Goal: Check status: Check status

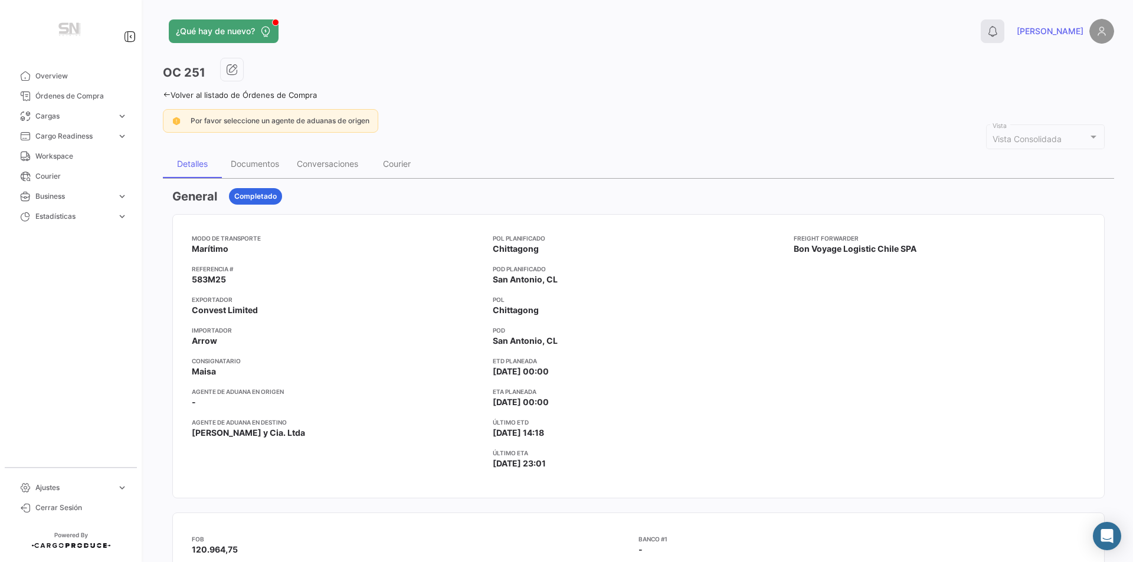
click at [998, 27] on icon at bounding box center [993, 31] width 12 height 12
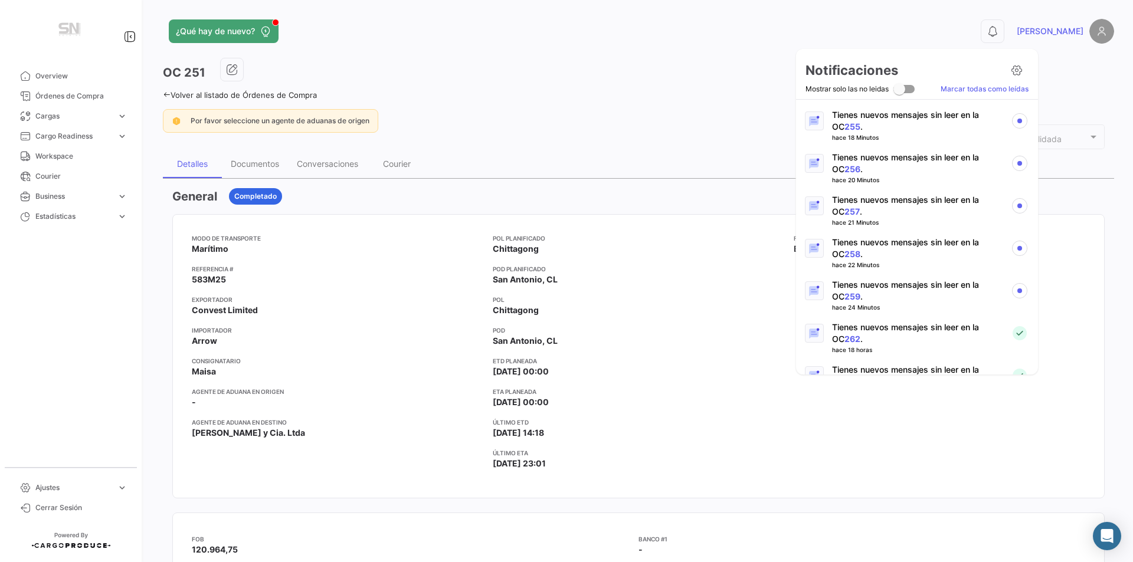
click at [844, 296] on link "259" at bounding box center [852, 296] width 16 height 10
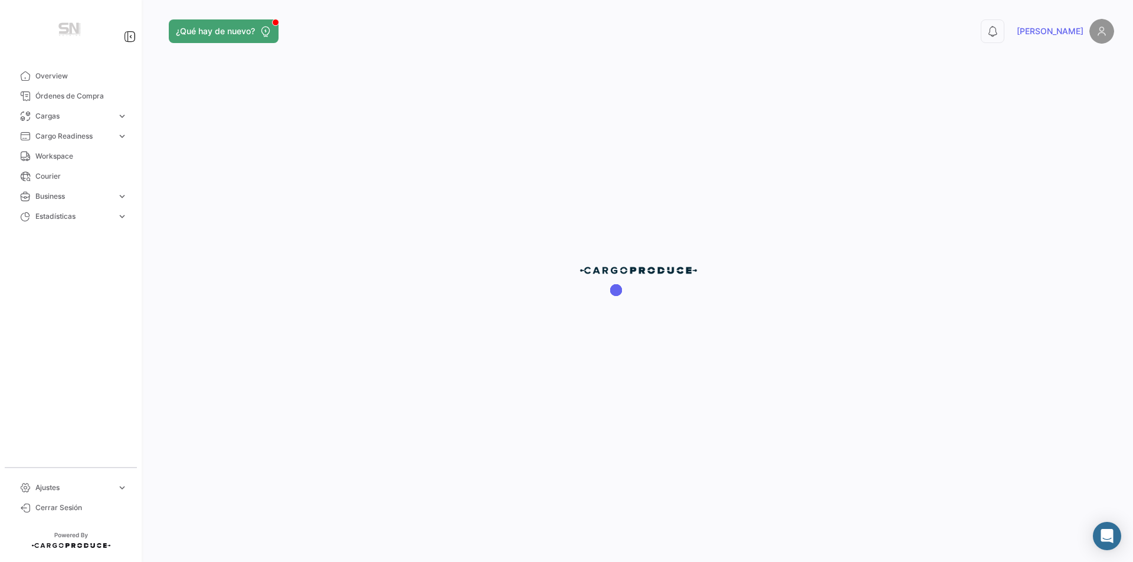
click at [1028, 34] on div at bounding box center [638, 281] width 989 height 562
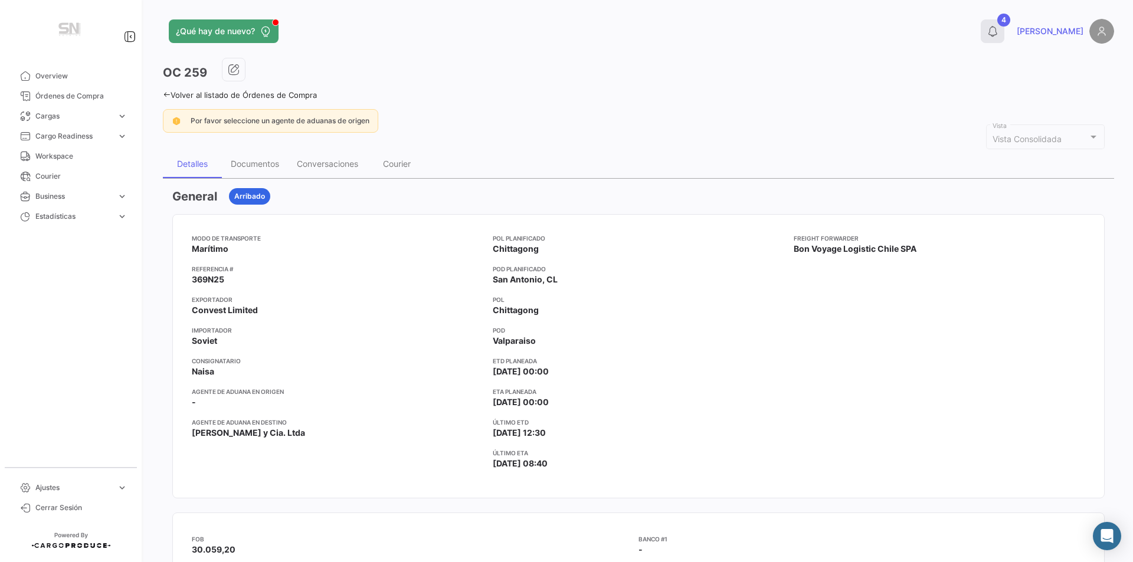
click at [998, 33] on icon at bounding box center [993, 31] width 12 height 12
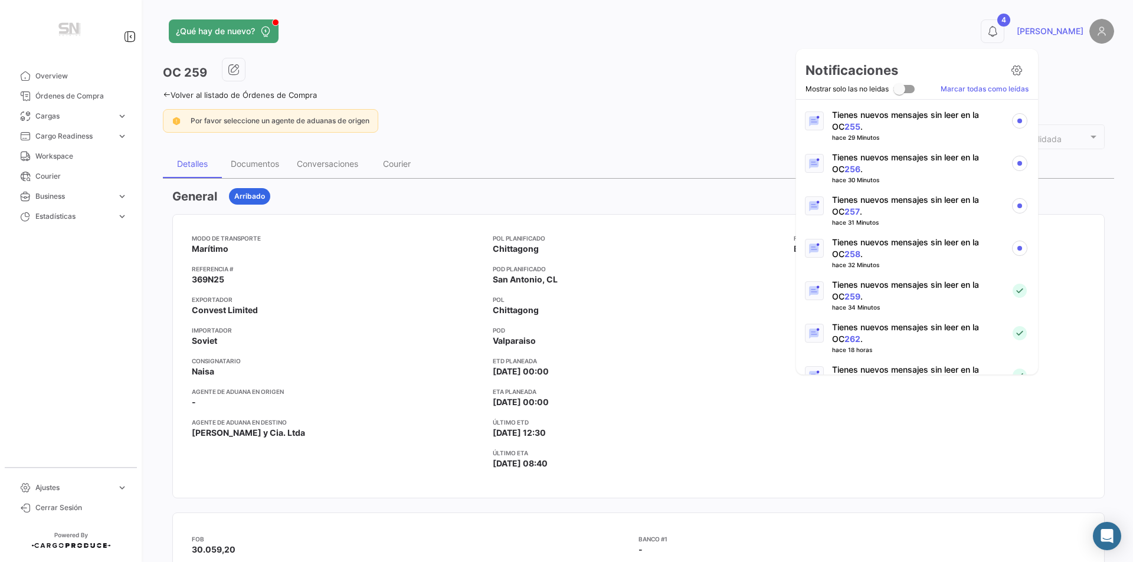
click at [844, 255] on link "258" at bounding box center [852, 254] width 16 height 10
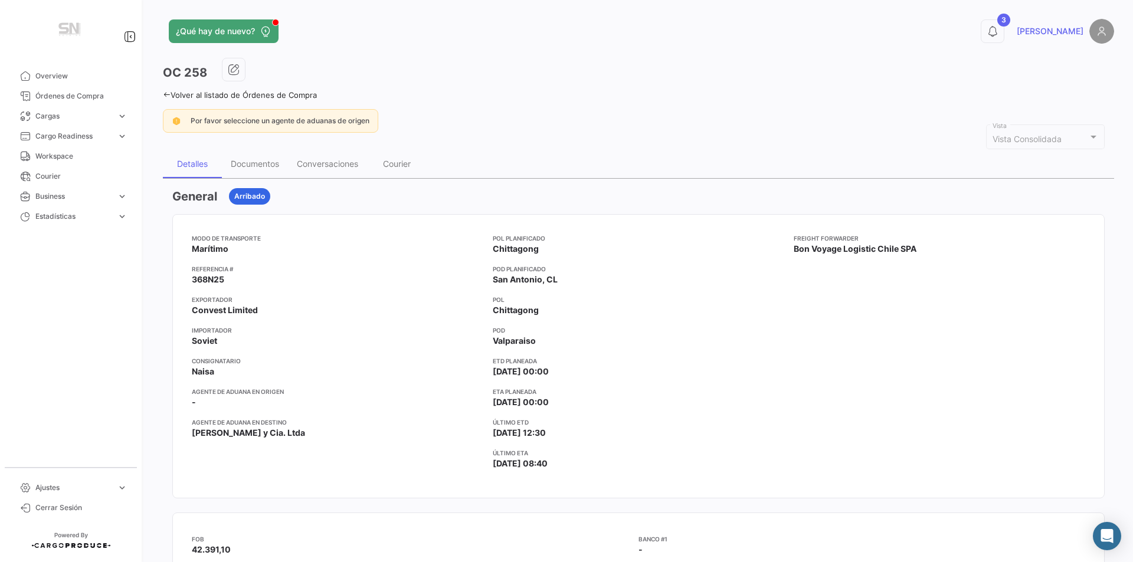
click at [1004, 31] on button "3" at bounding box center [993, 31] width 24 height 24
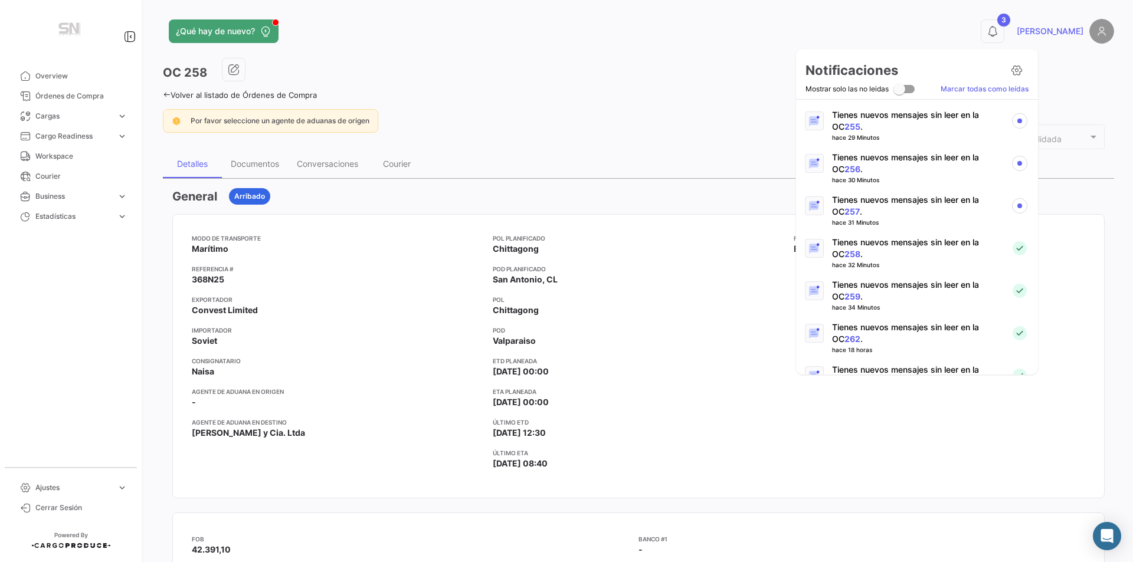
click at [846, 209] on link "257" at bounding box center [851, 212] width 15 height 10
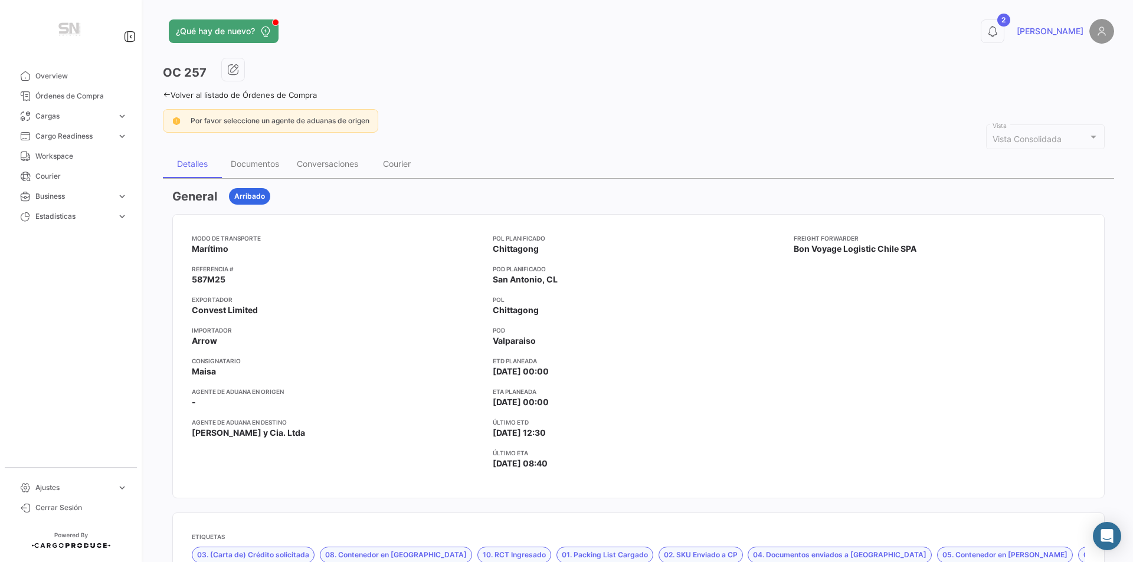
click at [1004, 32] on button "2" at bounding box center [993, 31] width 24 height 24
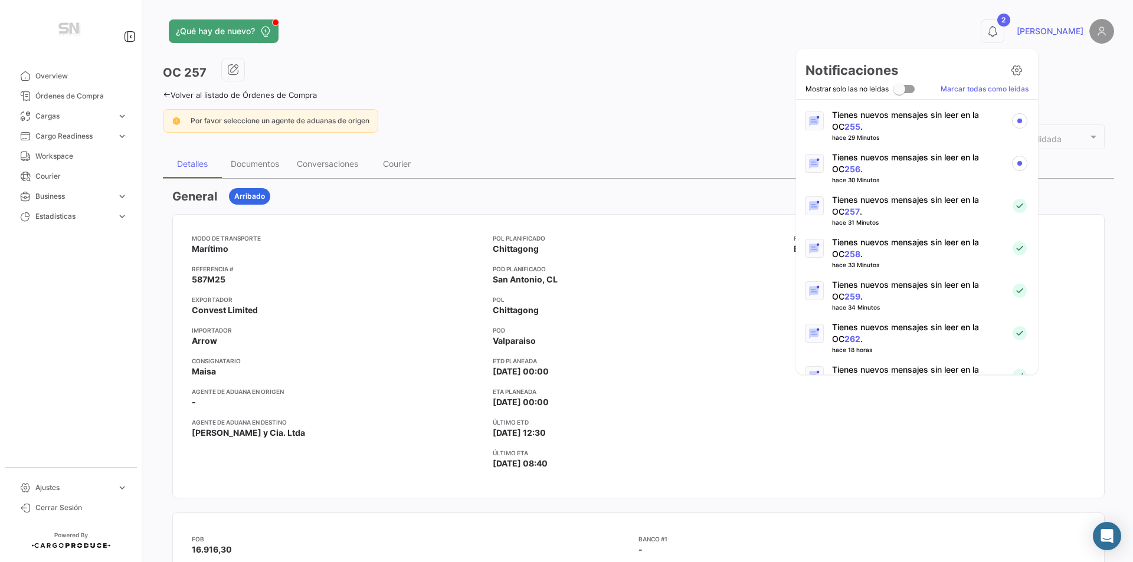
click at [844, 172] on link "256" at bounding box center [852, 169] width 16 height 10
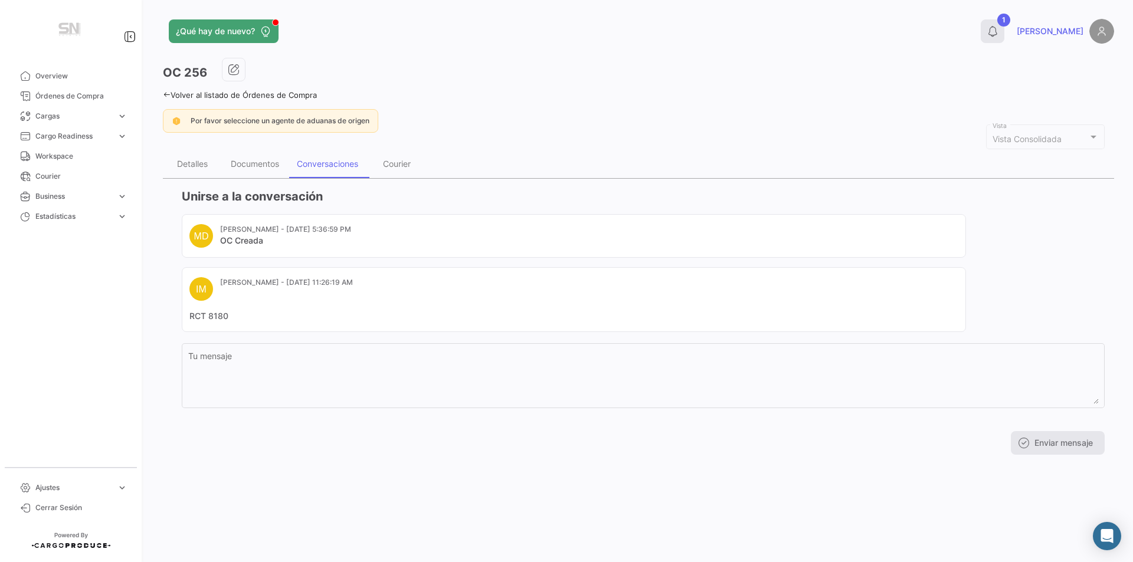
click at [998, 34] on icon at bounding box center [993, 31] width 12 height 12
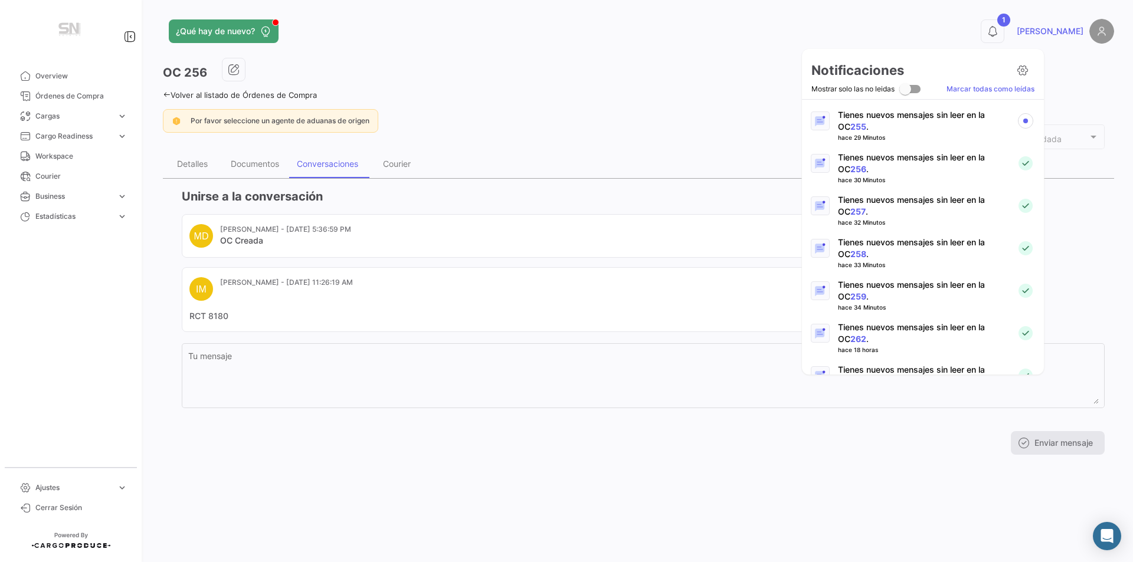
click at [851, 124] on link "255" at bounding box center [858, 127] width 16 height 10
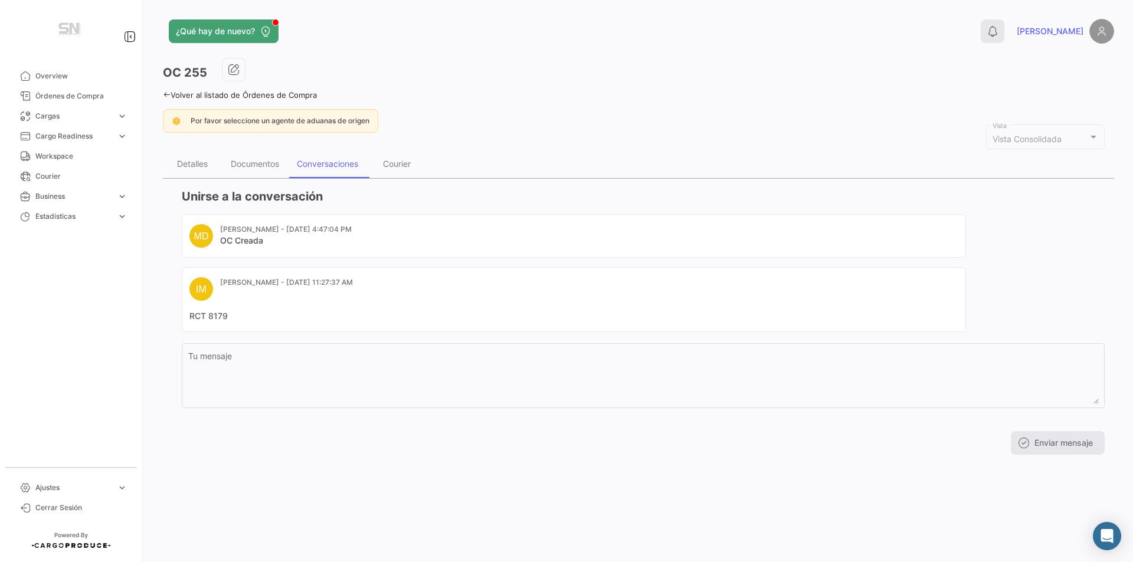
click at [998, 29] on icon at bounding box center [993, 31] width 12 height 12
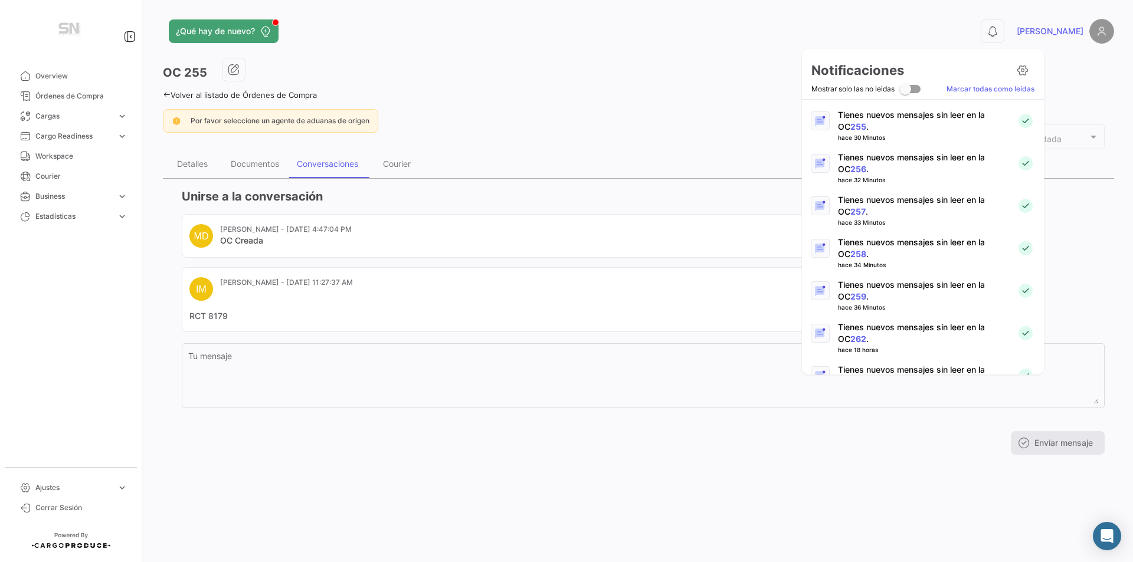
click at [850, 130] on link "255" at bounding box center [858, 127] width 16 height 10
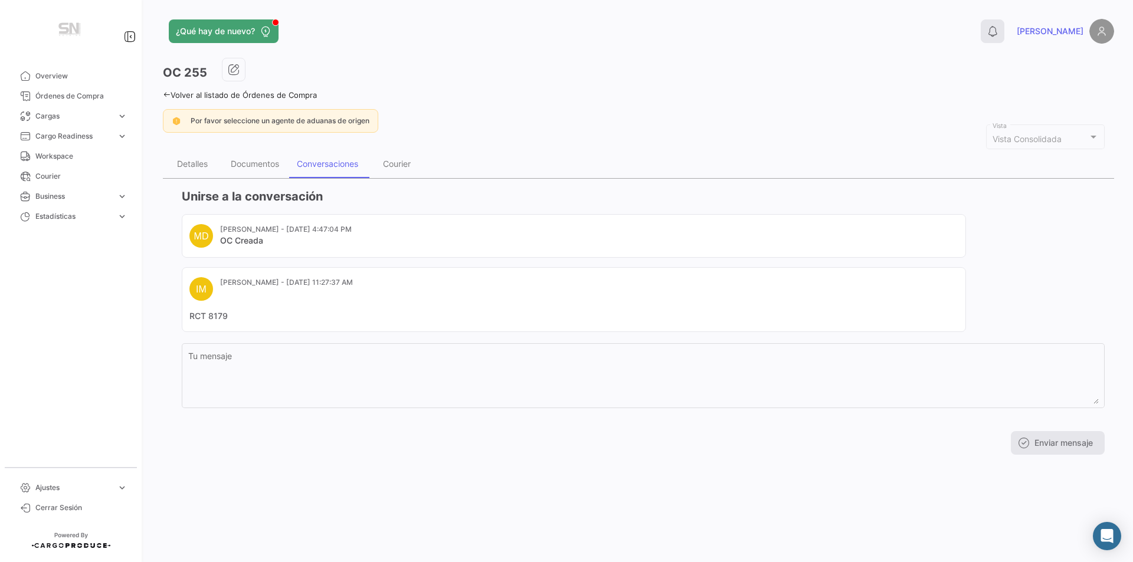
click at [998, 31] on icon at bounding box center [993, 31] width 12 height 12
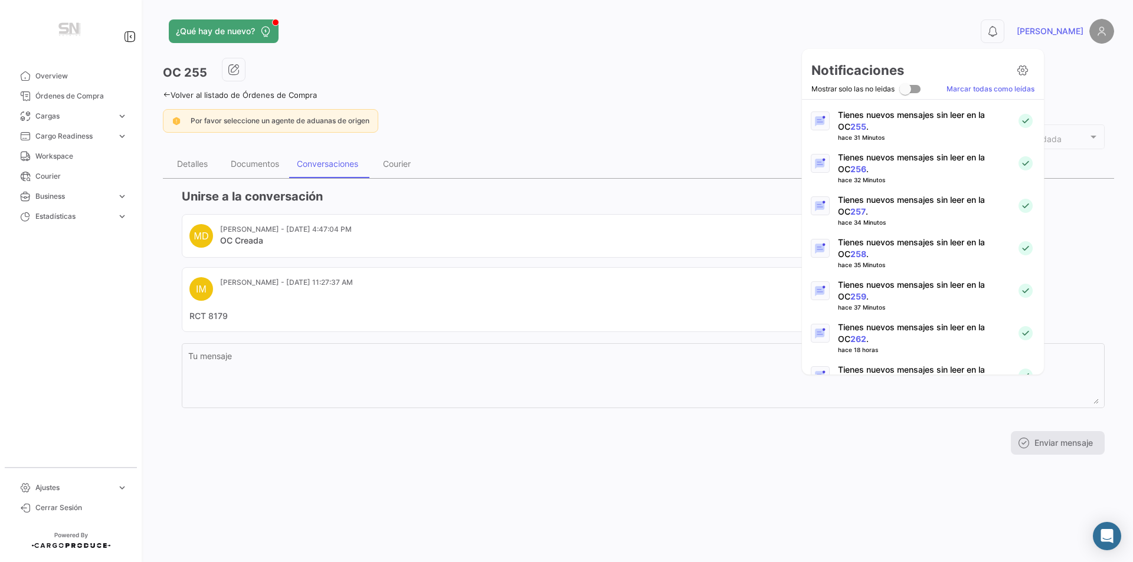
click at [852, 159] on p "Tienes nuevos mensajes sin leer en la OC 256 ." at bounding box center [922, 164] width 169 height 24
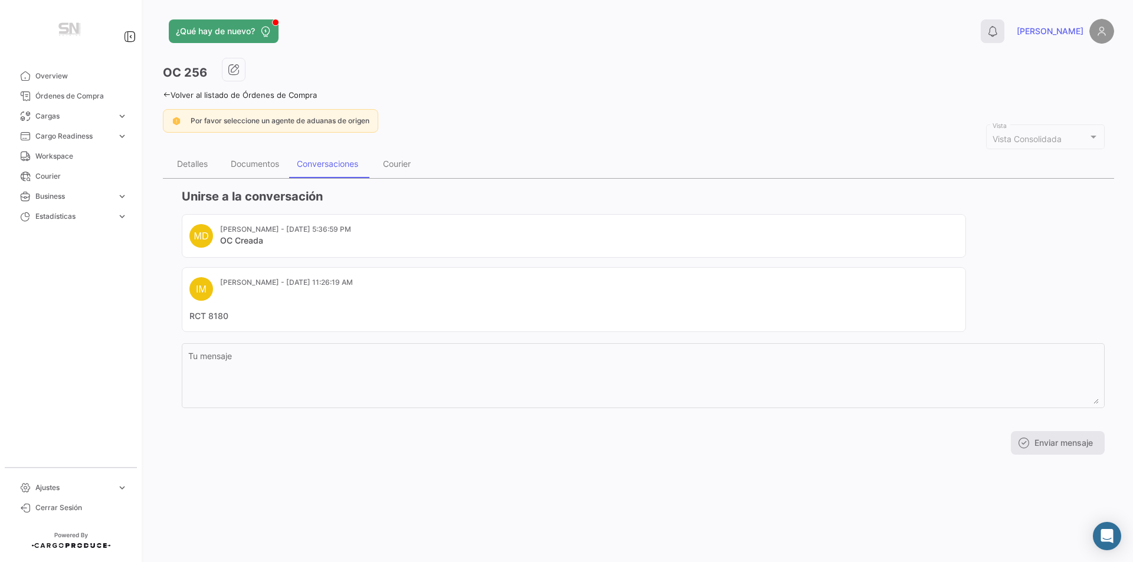
click at [998, 33] on icon at bounding box center [993, 31] width 12 height 12
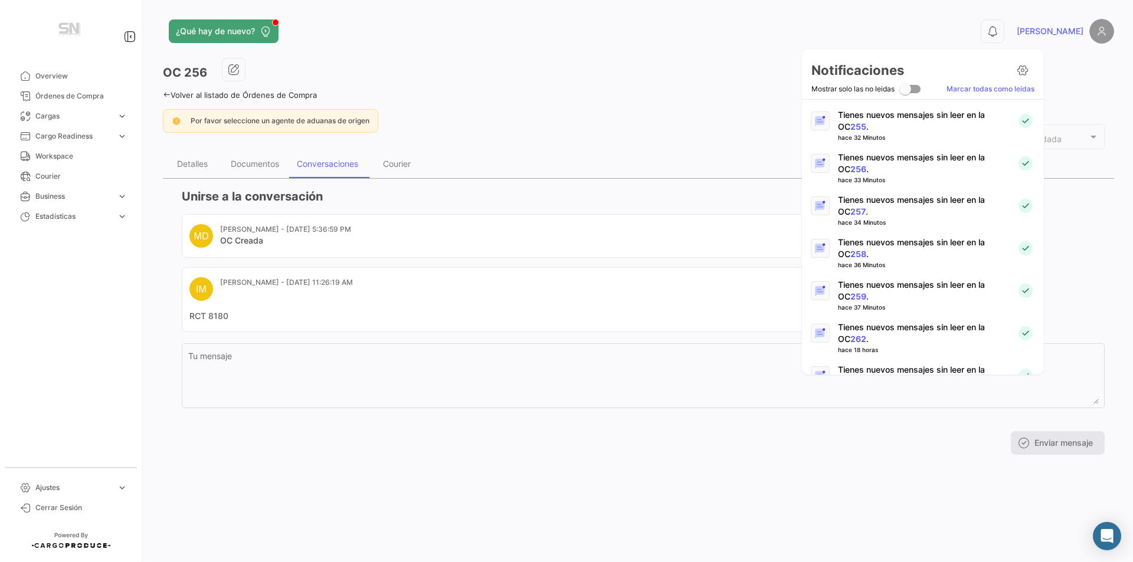
click at [850, 209] on link "257" at bounding box center [857, 212] width 15 height 10
